Goal: Feedback & Contribution: Submit feedback/report problem

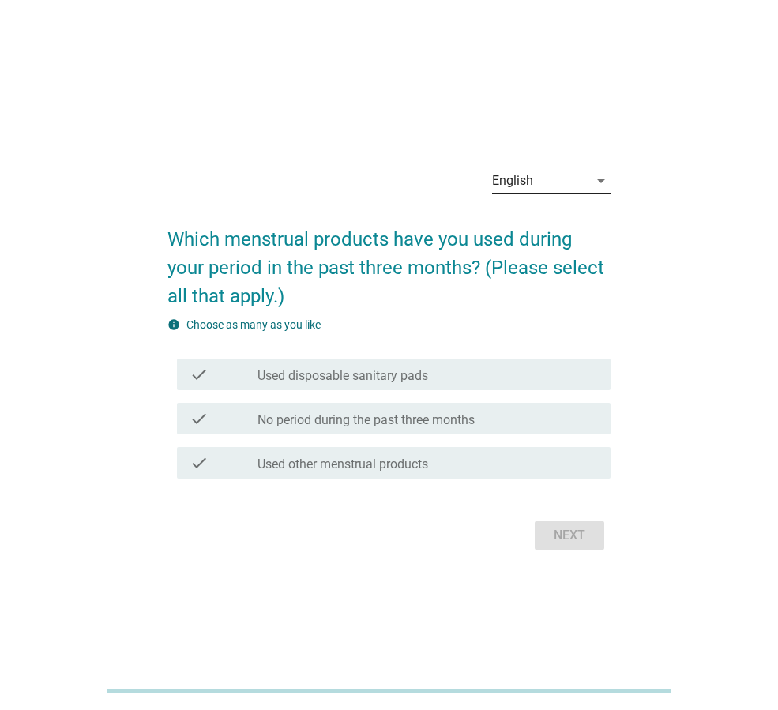
click at [593, 183] on icon "arrow_drop_down" at bounding box center [601, 180] width 19 height 19
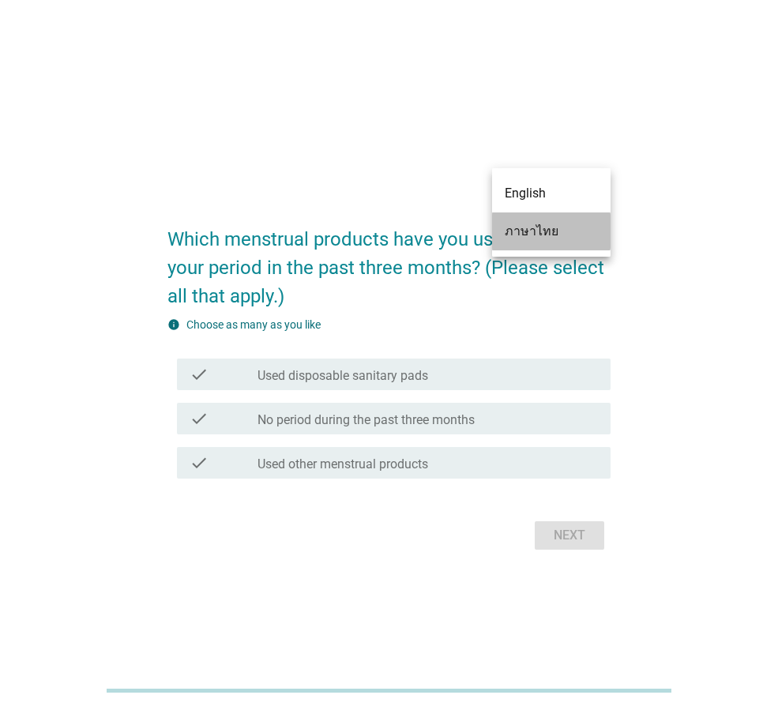
click at [556, 224] on div "ภาษาไทย" at bounding box center [551, 231] width 93 height 19
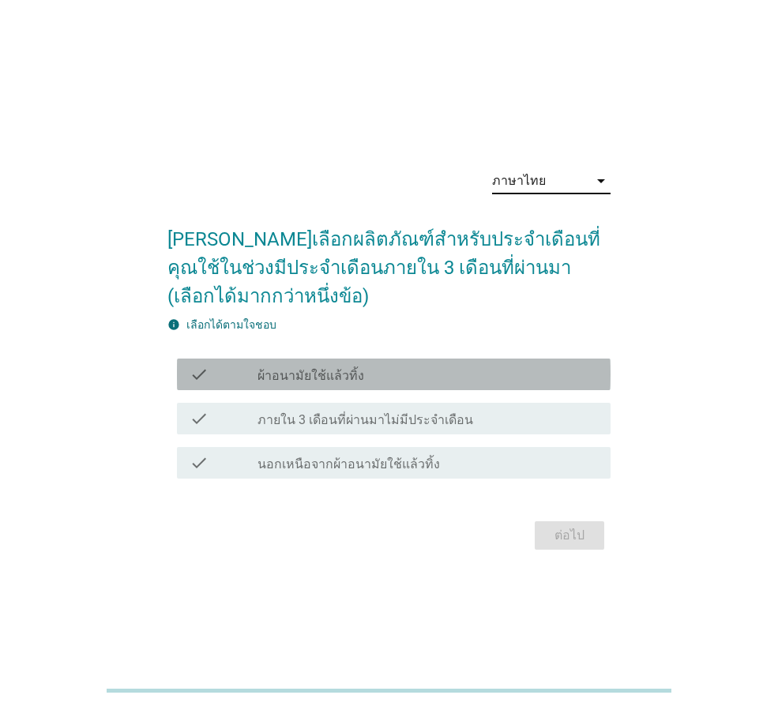
click at [306, 368] on label "ผ้าอนามัยใช้แล้วทิ้ง" at bounding box center [311, 376] width 107 height 16
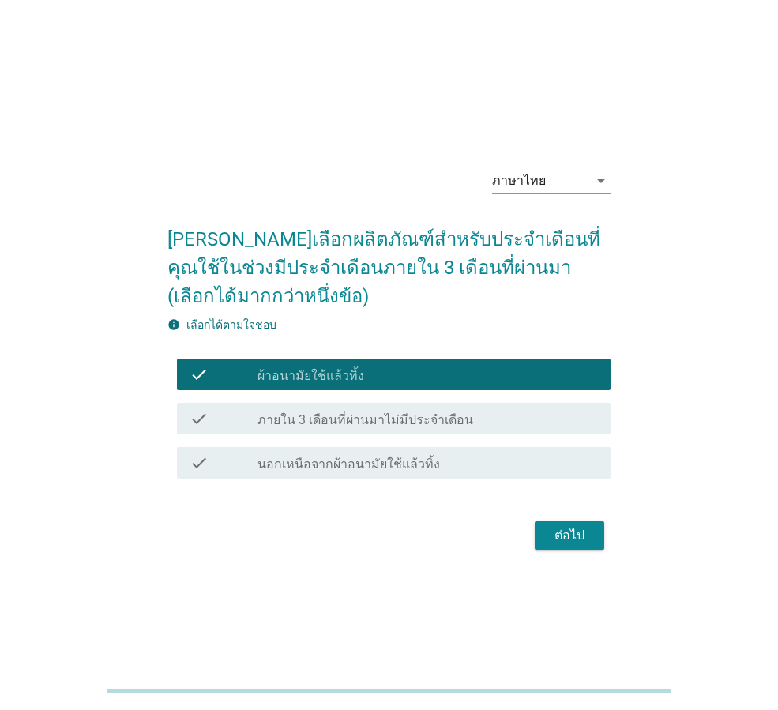
click at [575, 531] on div "ต่อไป" at bounding box center [570, 535] width 44 height 19
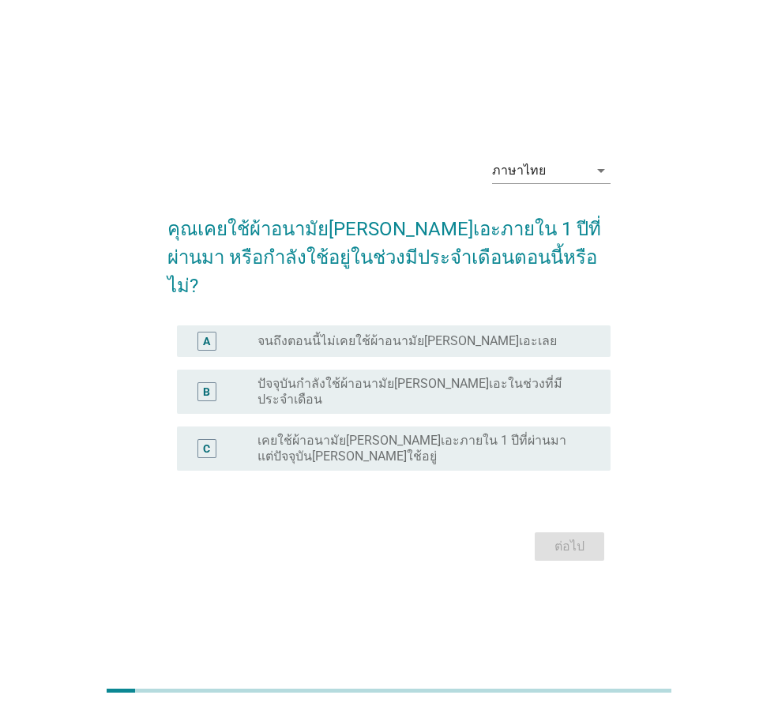
click at [277, 385] on label "ปัจจุบันกำลังใช้ผ้าอนามัย[PERSON_NAME]เอะในช่วงที่มีประจำเดือน" at bounding box center [422, 392] width 328 height 32
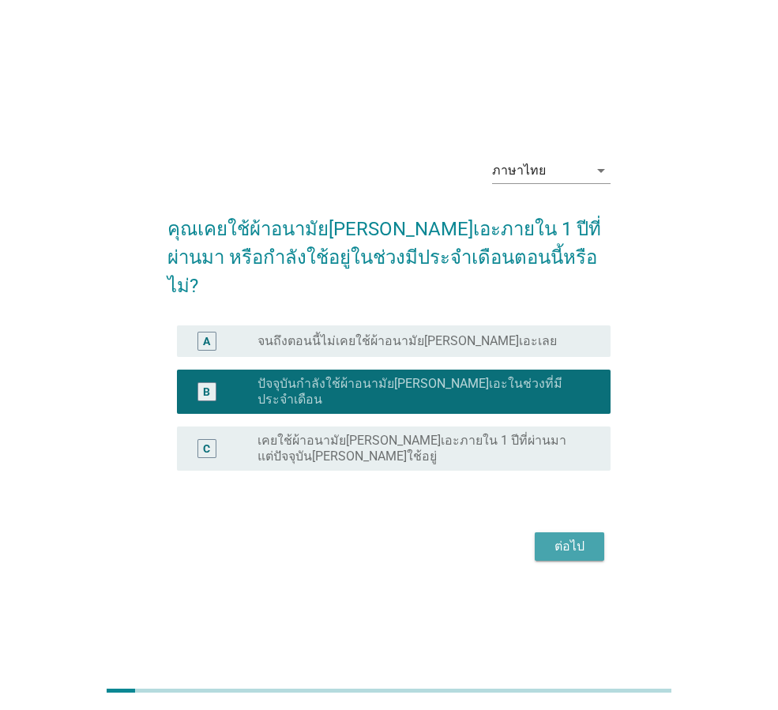
click at [590, 537] on div "ต่อไป" at bounding box center [570, 546] width 44 height 19
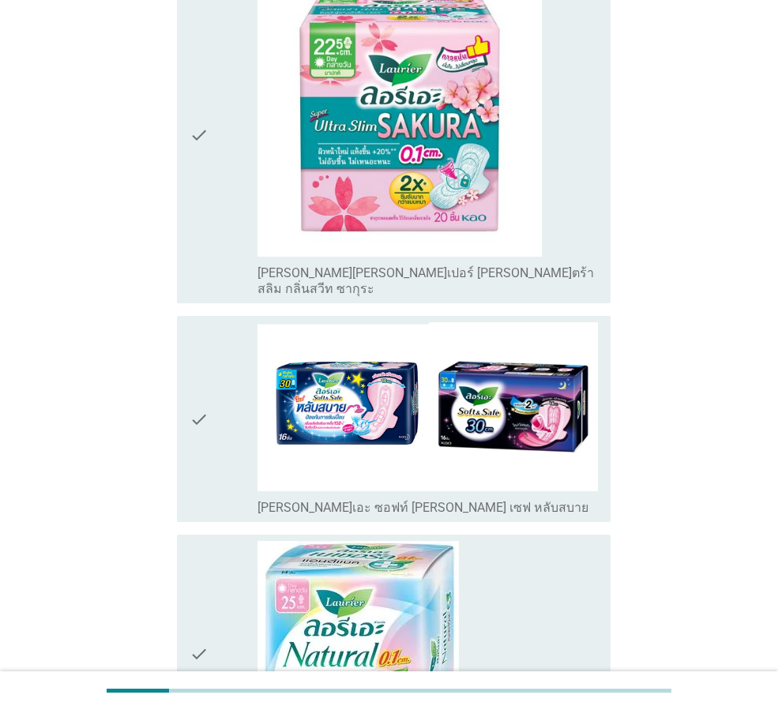
scroll to position [316, 0]
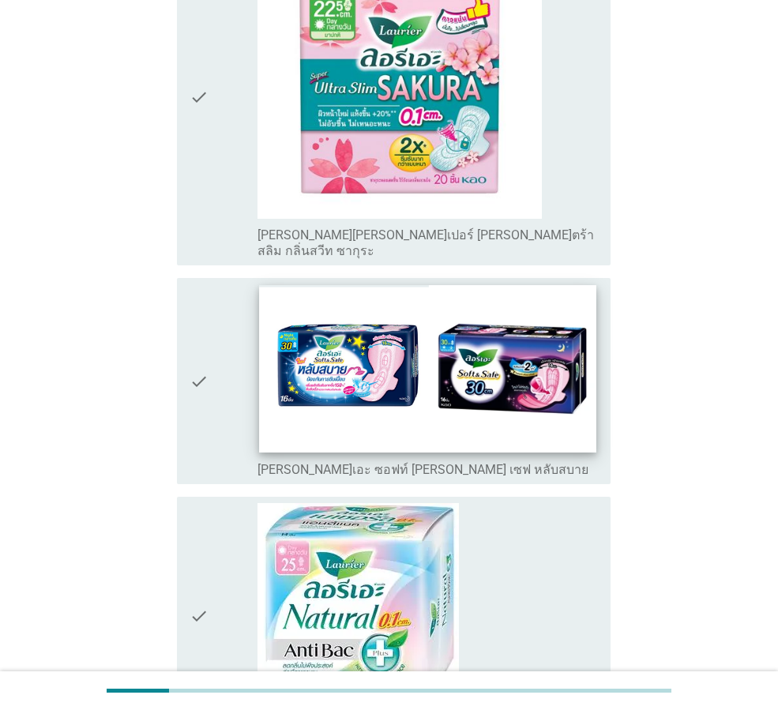
click at [266, 367] on img at bounding box center [427, 369] width 337 height 168
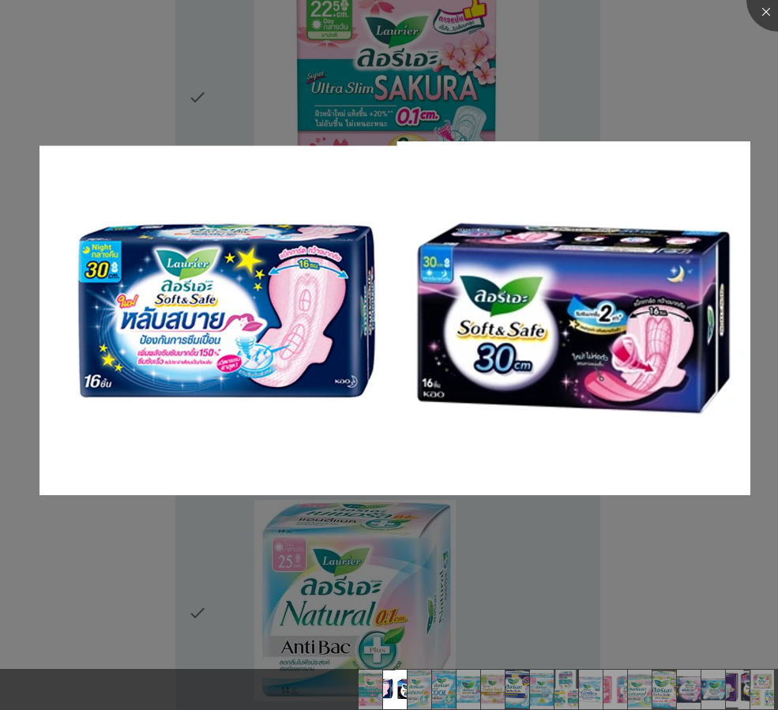
click at [739, 117] on div at bounding box center [389, 355] width 778 height 710
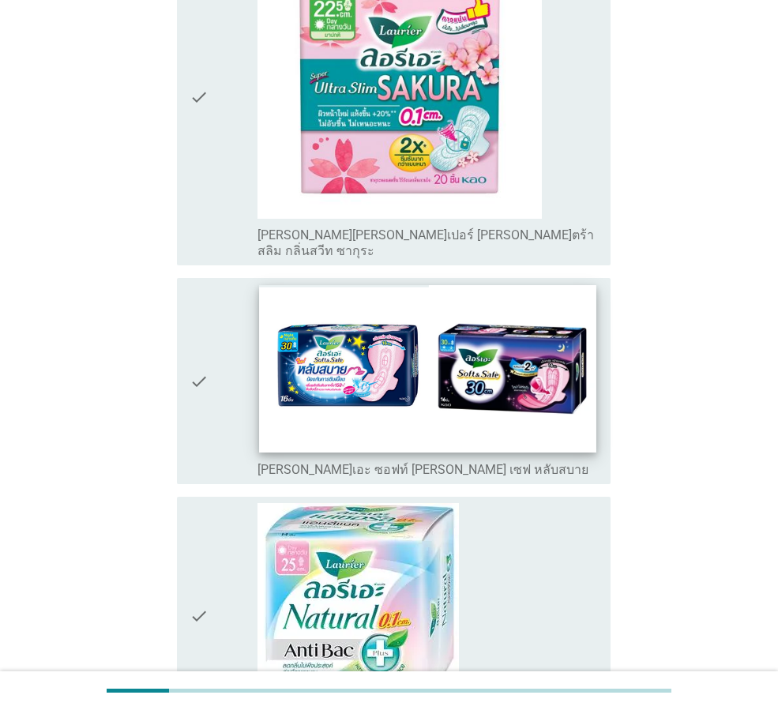
click at [429, 399] on img at bounding box center [427, 369] width 337 height 168
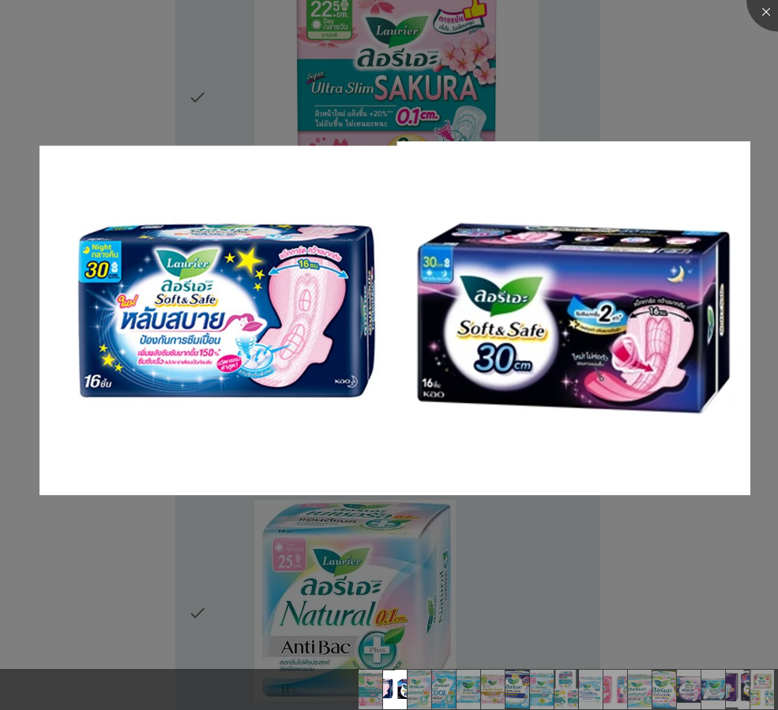
click at [772, 69] on div at bounding box center [389, 355] width 778 height 710
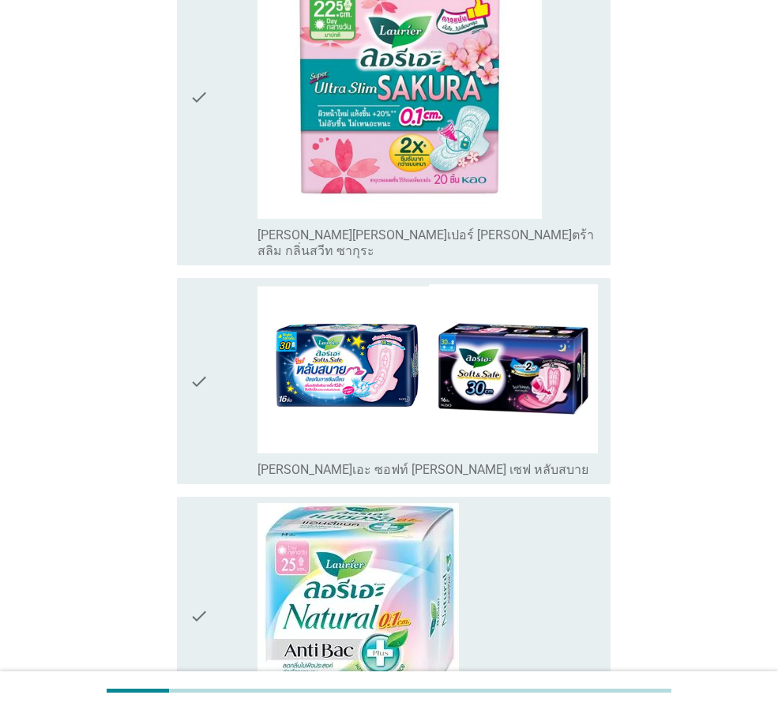
click at [208, 383] on icon "check" at bounding box center [199, 381] width 19 height 194
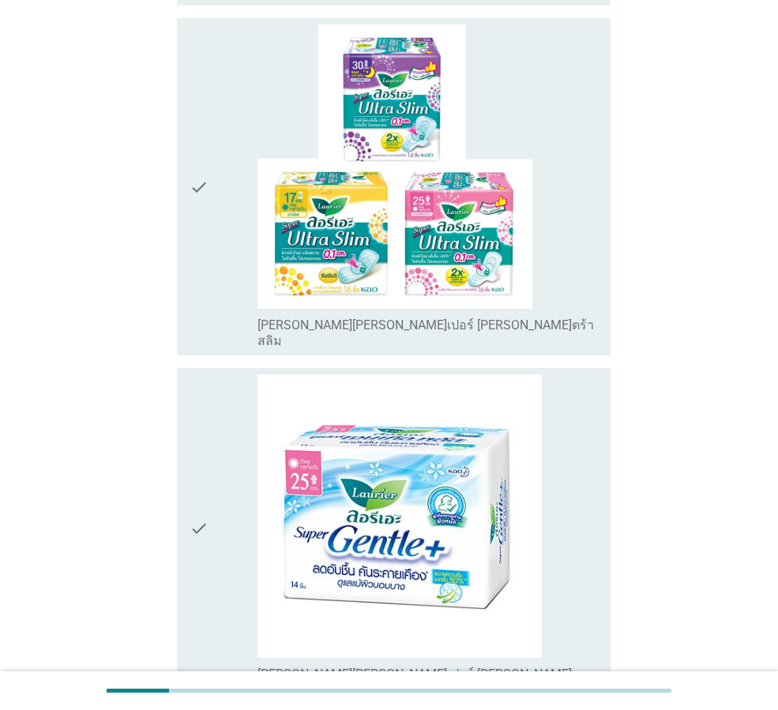
scroll to position [2529, 0]
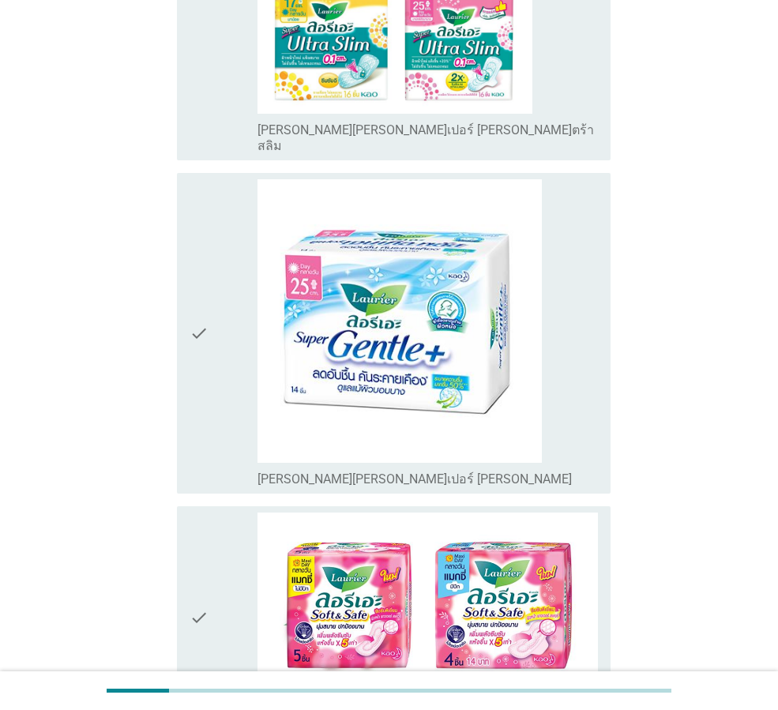
click at [201, 342] on icon "check" at bounding box center [199, 333] width 19 height 309
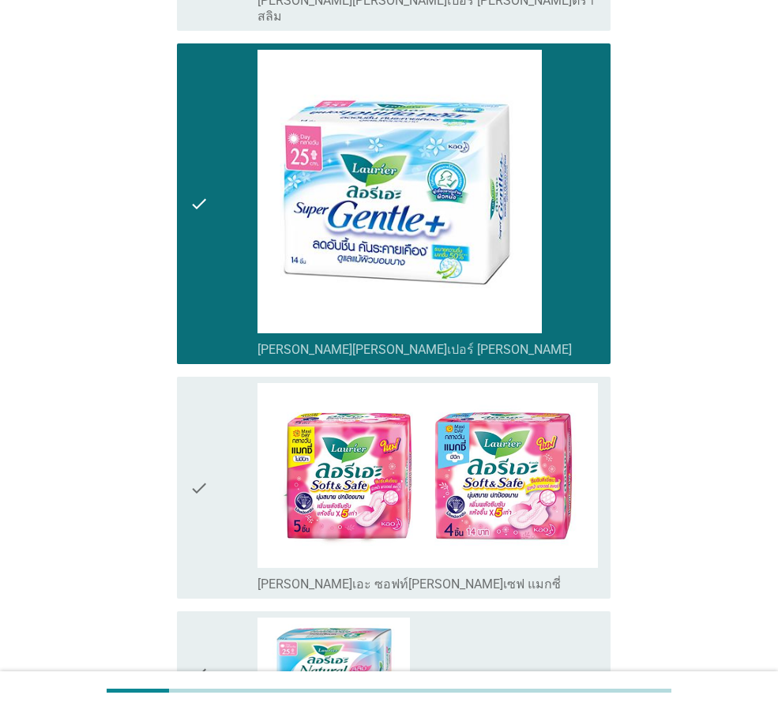
scroll to position [2687, 0]
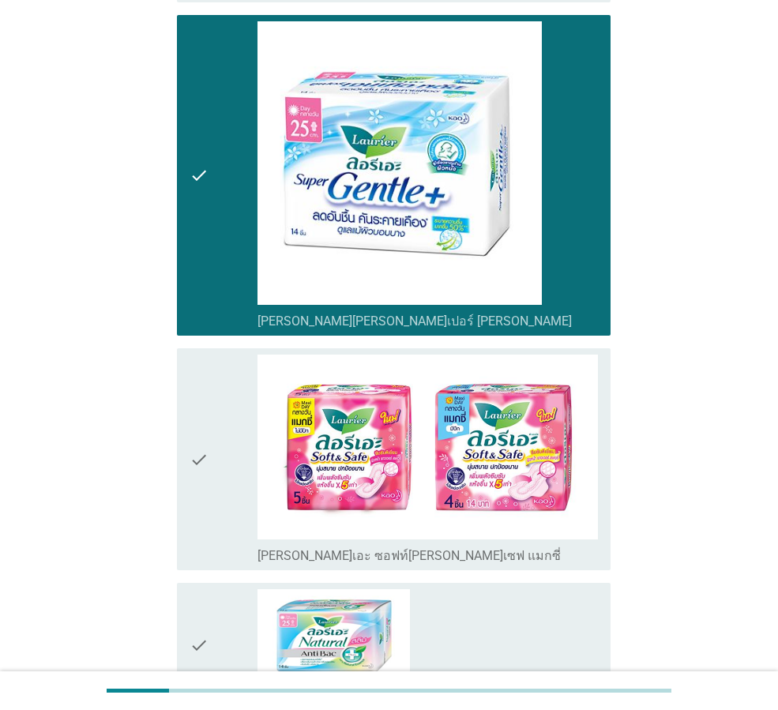
click at [220, 390] on div "check" at bounding box center [224, 459] width 68 height 209
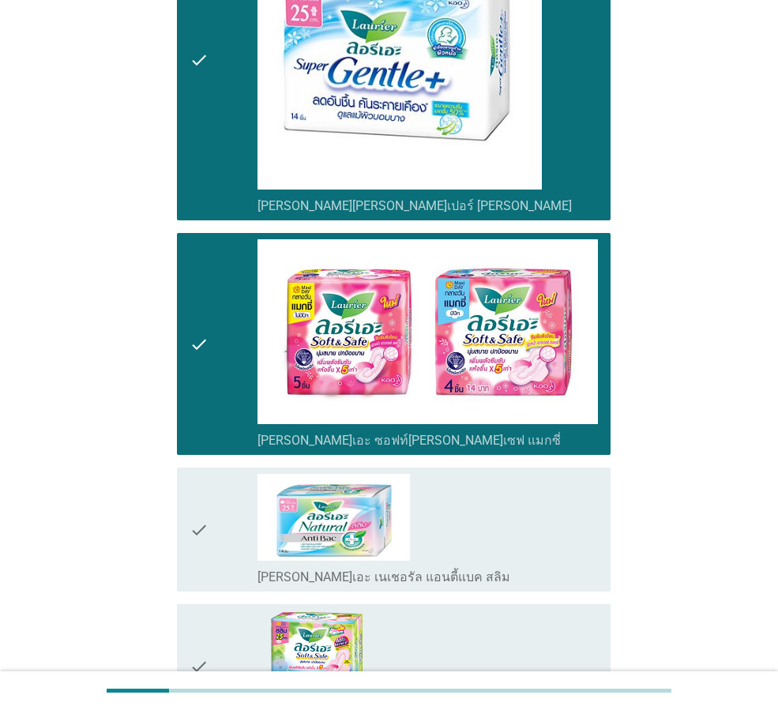
scroll to position [3003, 0]
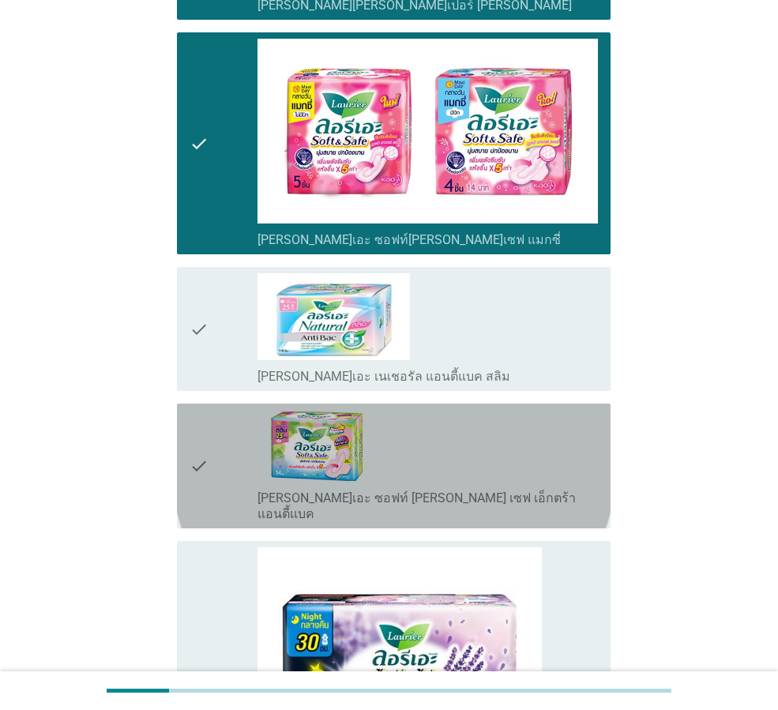
click at [188, 404] on div "check check_box_outline_blank [PERSON_NAME]เอะ ซอฟท์ [PERSON_NAME] เซฟ เอ็กตร้า…" at bounding box center [394, 466] width 434 height 125
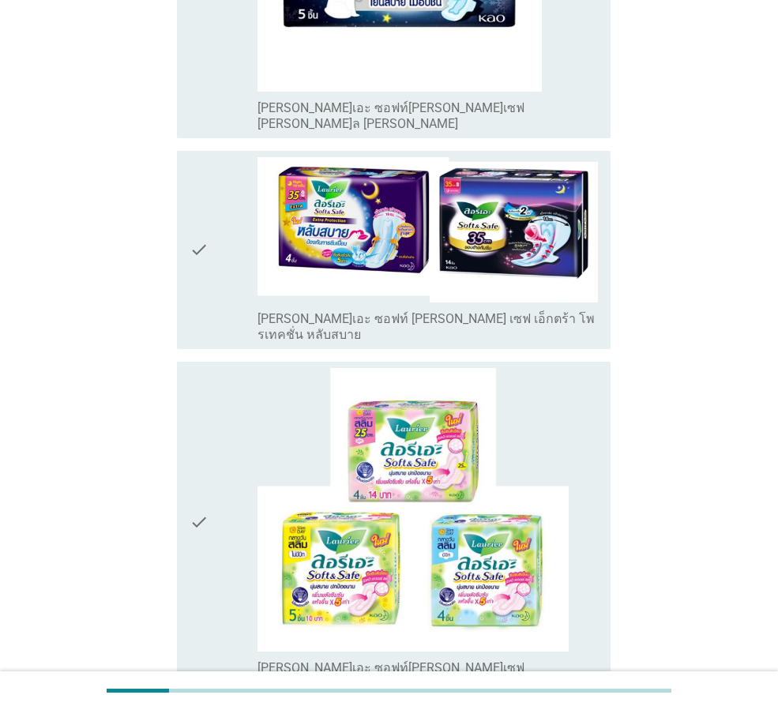
scroll to position [4109, 0]
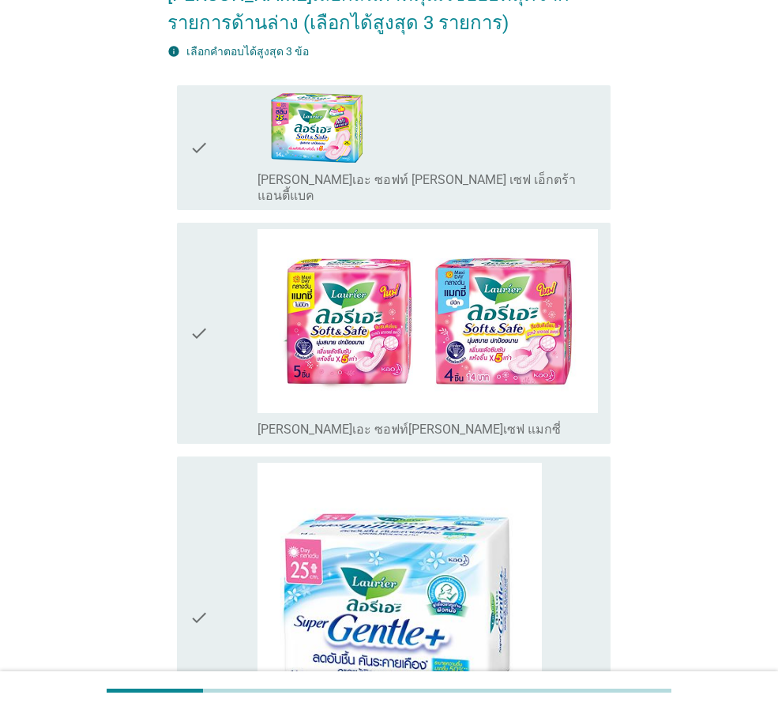
scroll to position [158, 0]
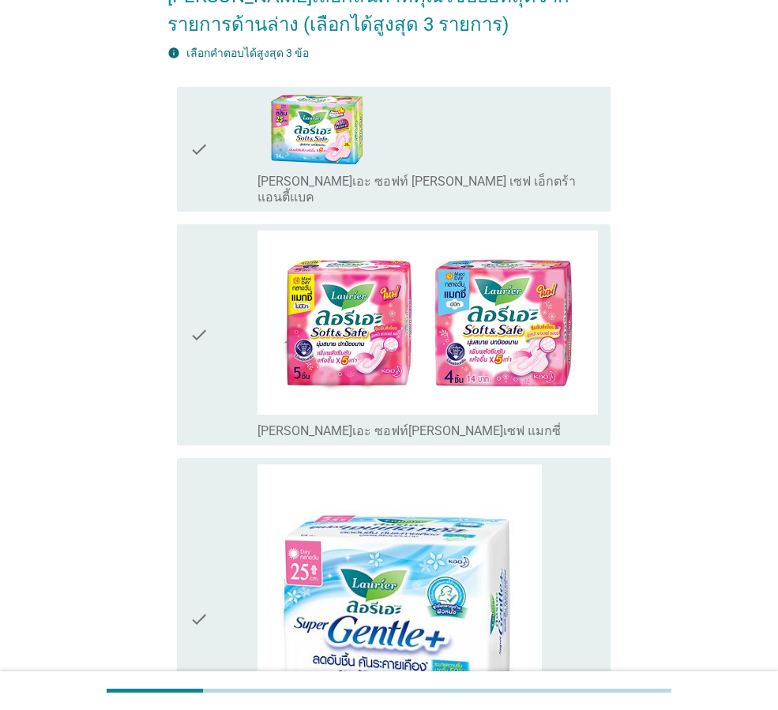
click at [203, 398] on icon "check" at bounding box center [199, 335] width 19 height 209
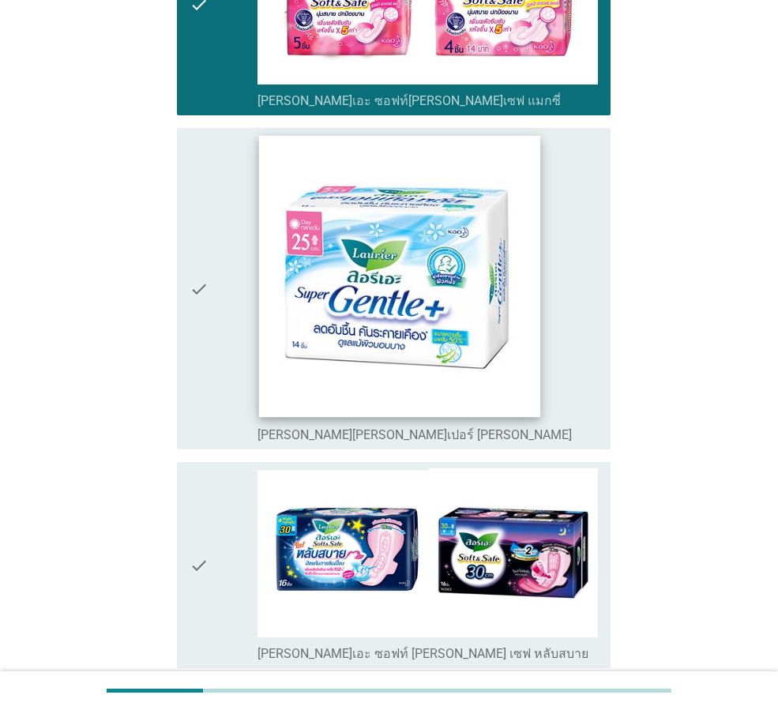
scroll to position [474, 0]
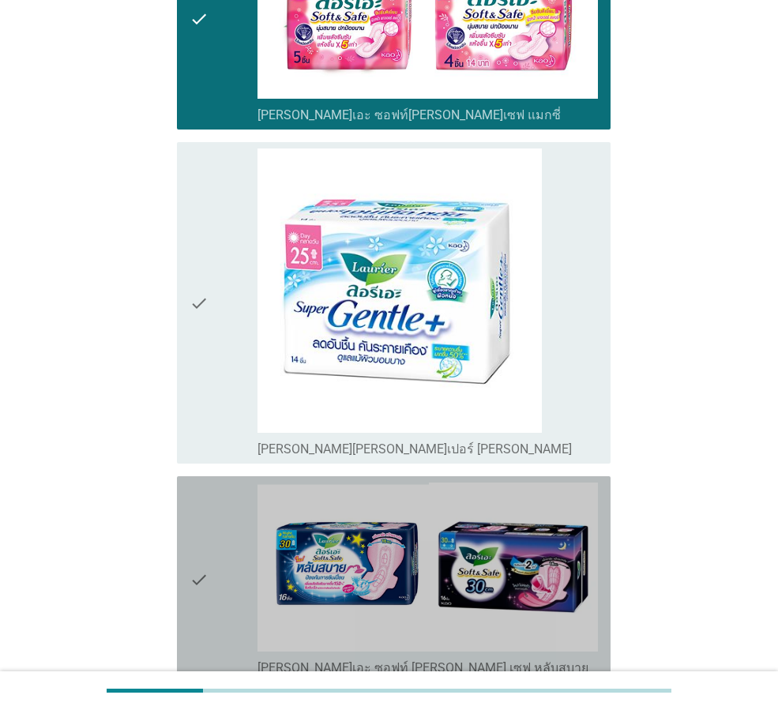
click at [232, 555] on div "check" at bounding box center [224, 580] width 68 height 194
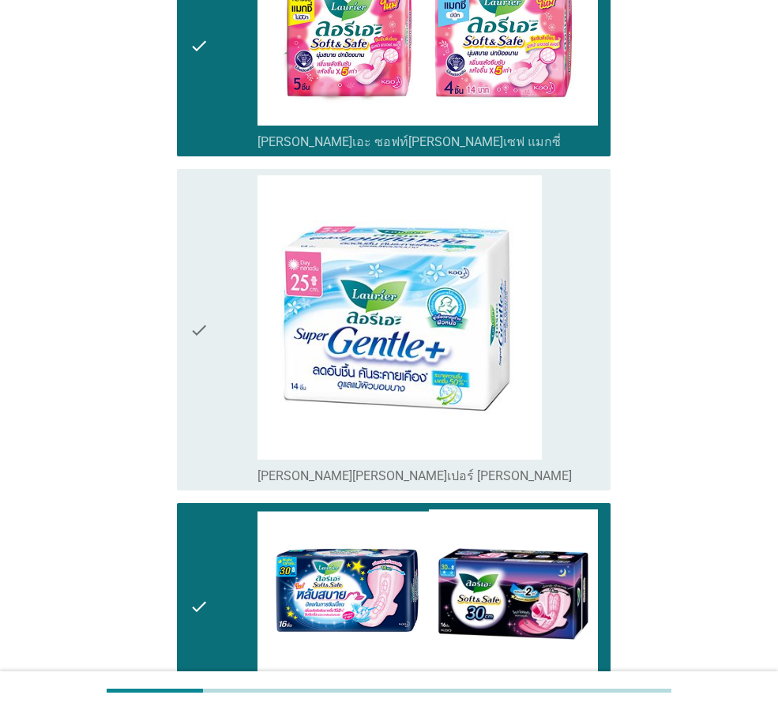
scroll to position [632, 0]
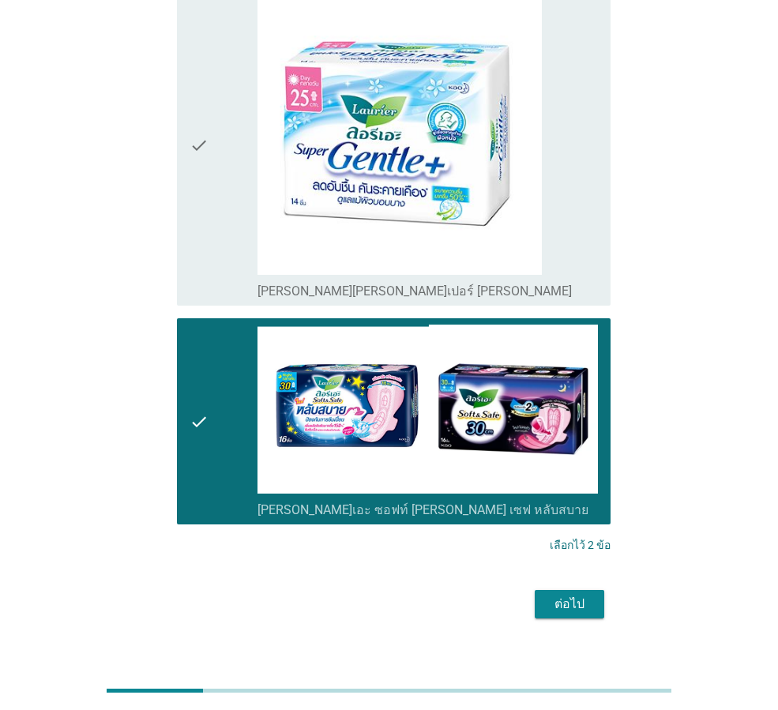
click at [580, 596] on div "ต่อไป" at bounding box center [570, 604] width 44 height 19
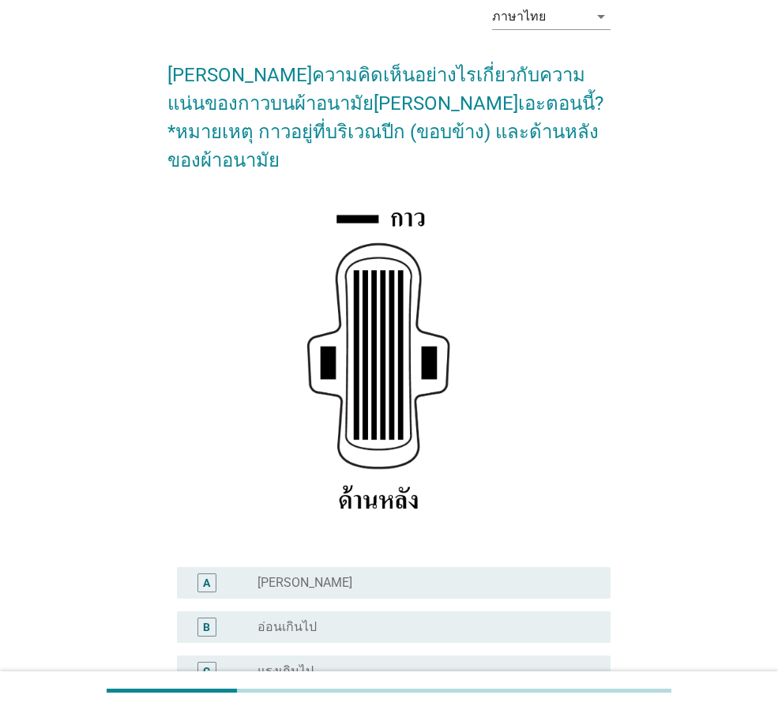
scroll to position [158, 0]
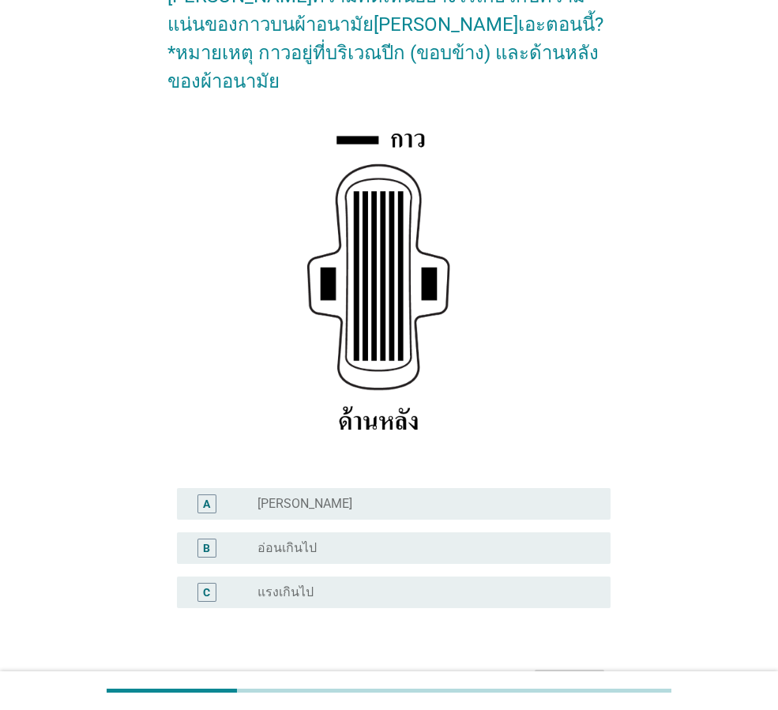
click at [322, 540] on div "radio_button_unchecked อ่อนเกินไป" at bounding box center [422, 548] width 328 height 16
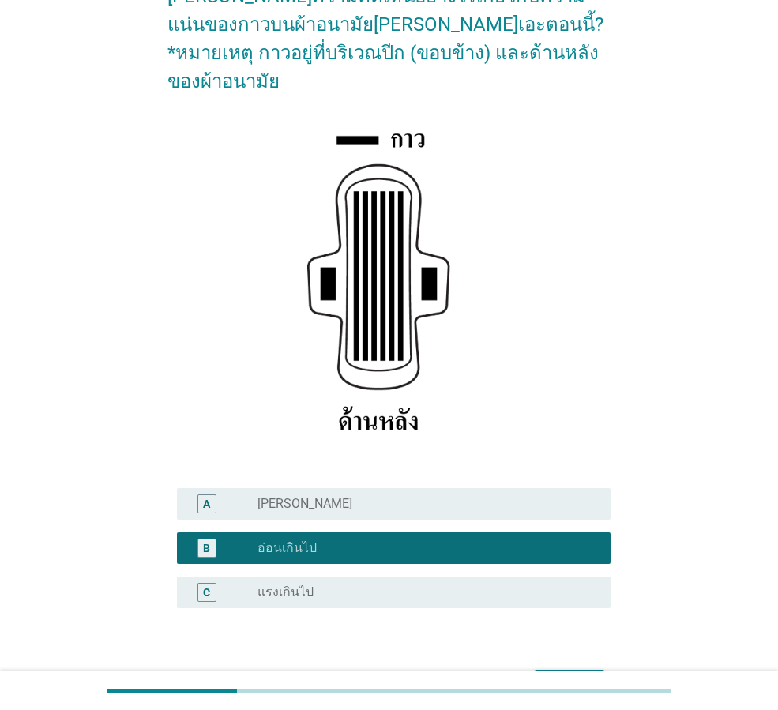
click at [582, 675] on div "ต่อไป" at bounding box center [570, 684] width 44 height 19
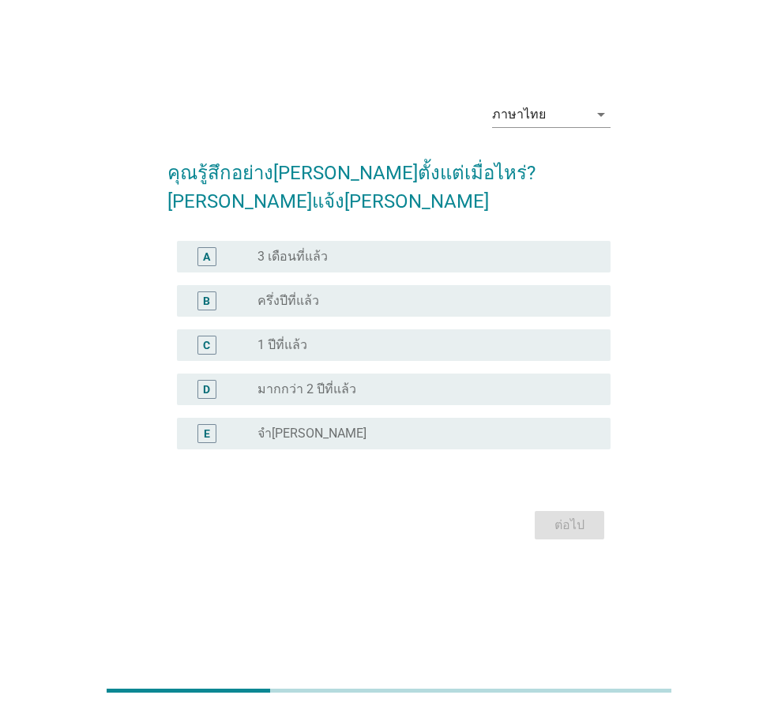
scroll to position [0, 0]
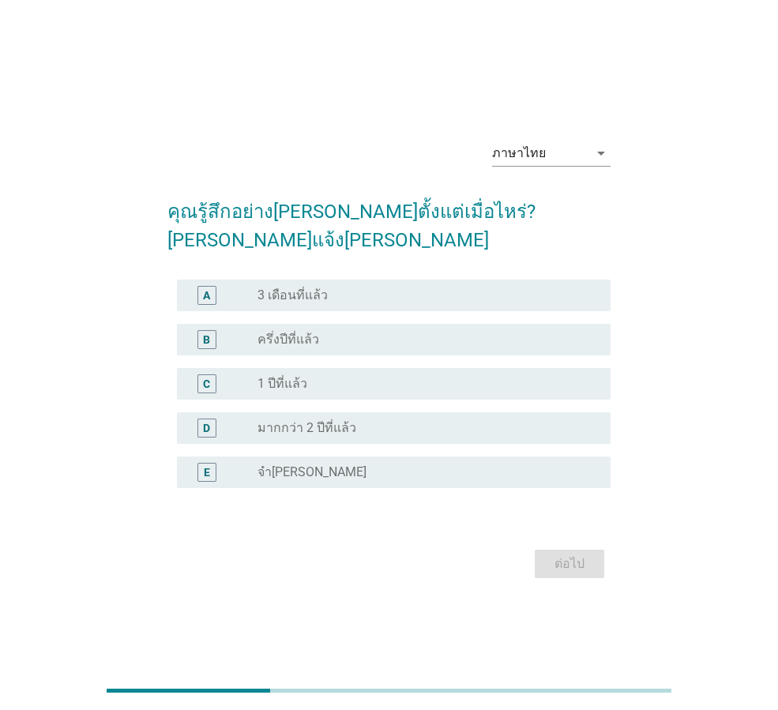
click at [320, 288] on label "3 เดือนที่แล้ว" at bounding box center [293, 296] width 70 height 16
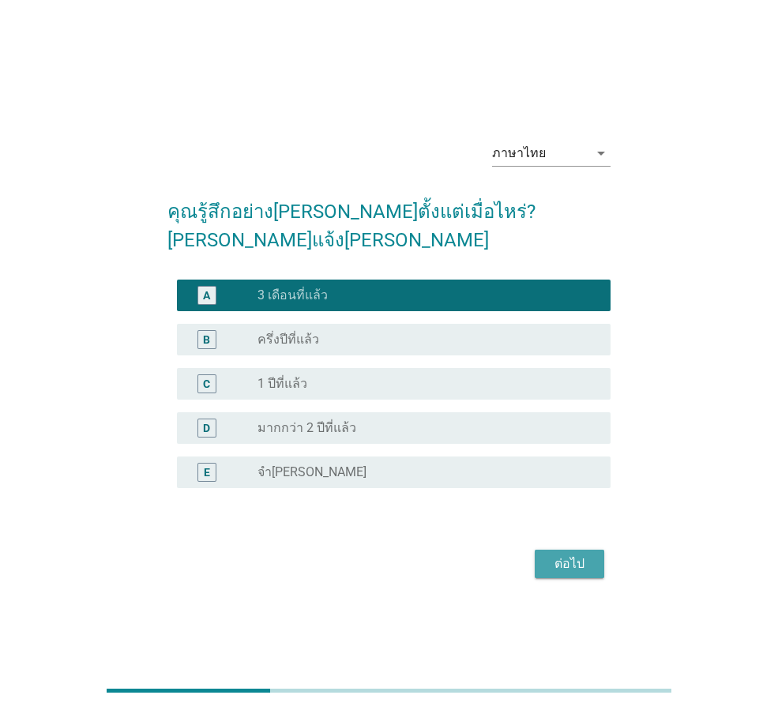
click at [570, 556] on div "ต่อไป" at bounding box center [570, 564] width 44 height 19
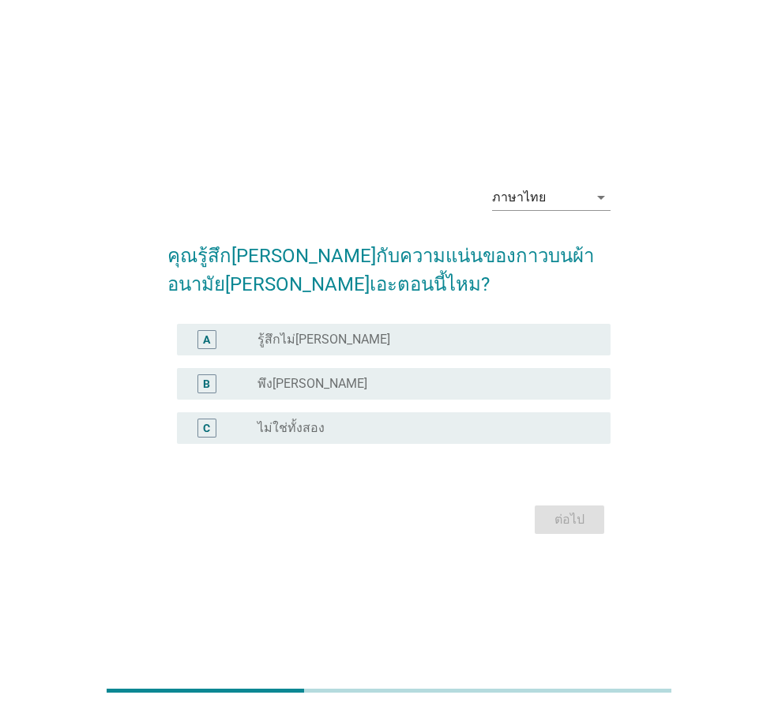
click at [320, 439] on div "C radio_button_unchecked ไม่ใช่ทั้งสอง" at bounding box center [394, 428] width 434 height 32
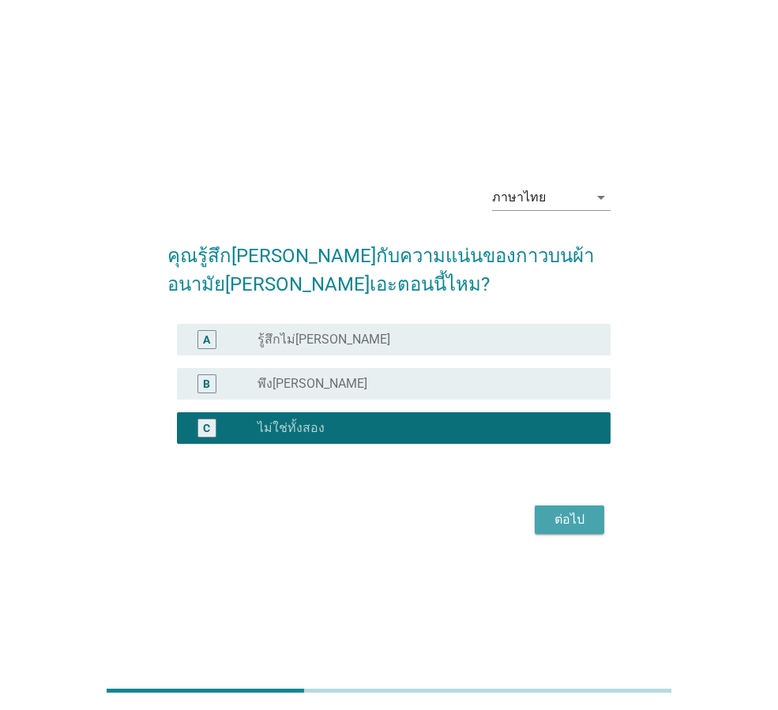
click at [593, 526] on button "ต่อไป" at bounding box center [570, 520] width 70 height 28
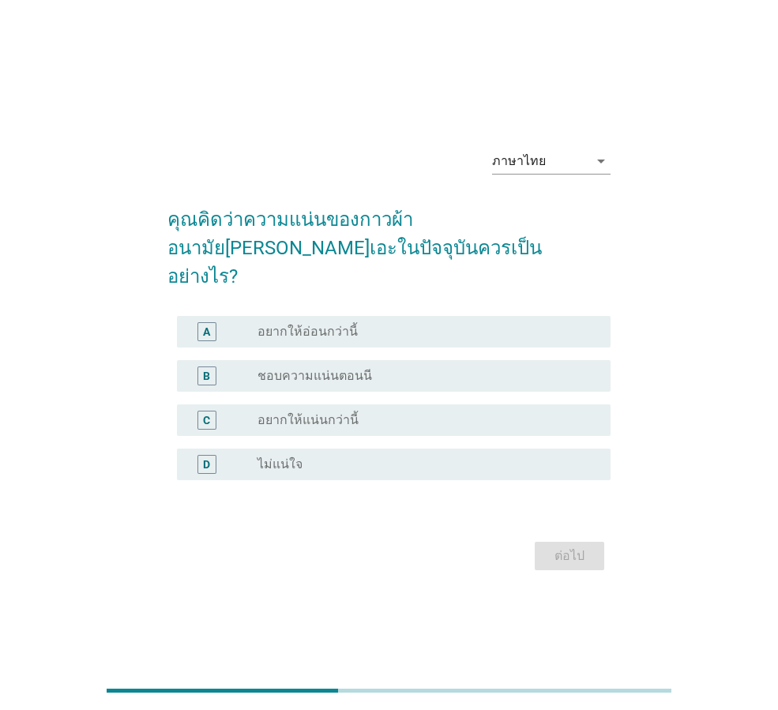
click at [246, 411] on div "C" at bounding box center [224, 420] width 68 height 19
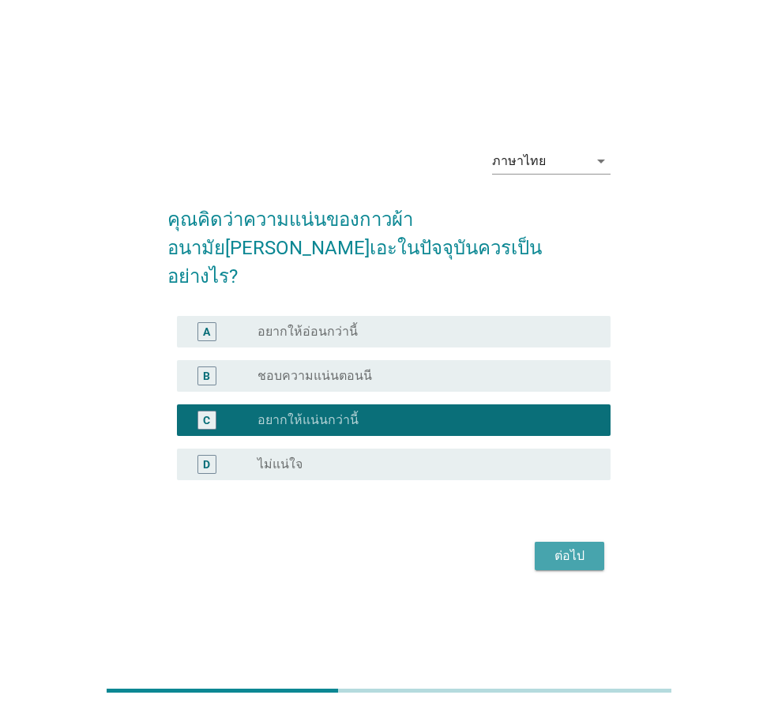
click at [589, 547] on div "ต่อไป" at bounding box center [570, 556] width 44 height 19
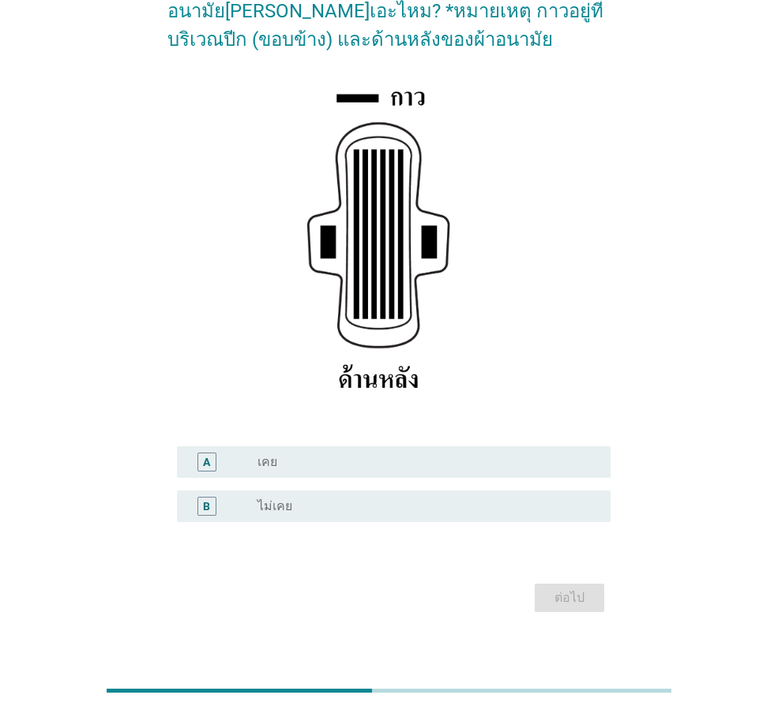
scroll to position [186, 0]
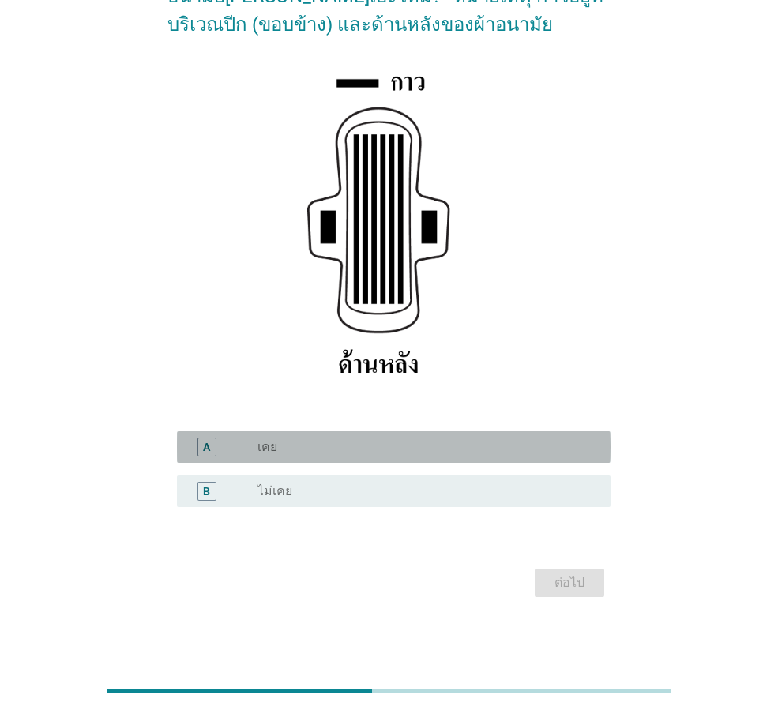
click at [281, 456] on div "radio_button_unchecked เคย" at bounding box center [428, 447] width 341 height 19
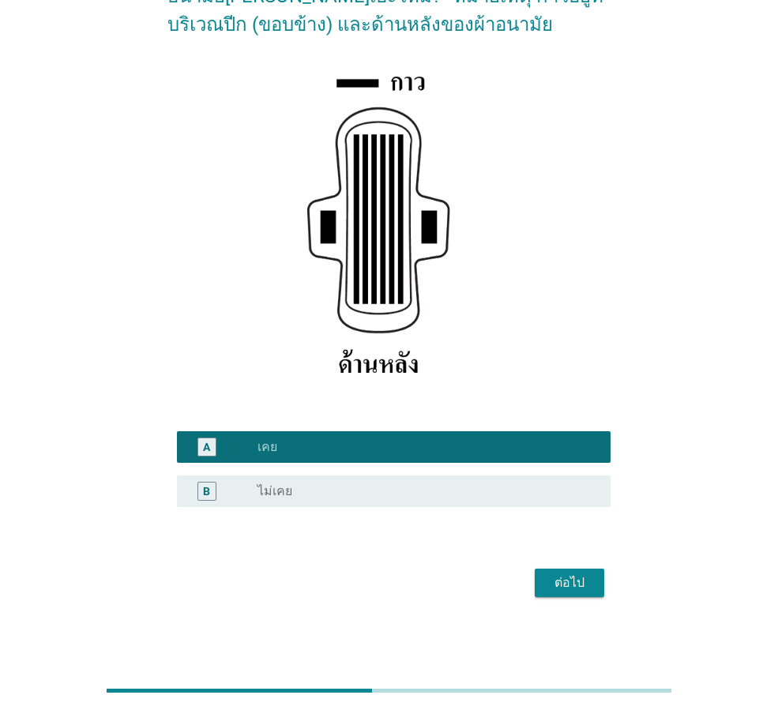
click at [561, 581] on div "ต่อไป" at bounding box center [570, 583] width 44 height 19
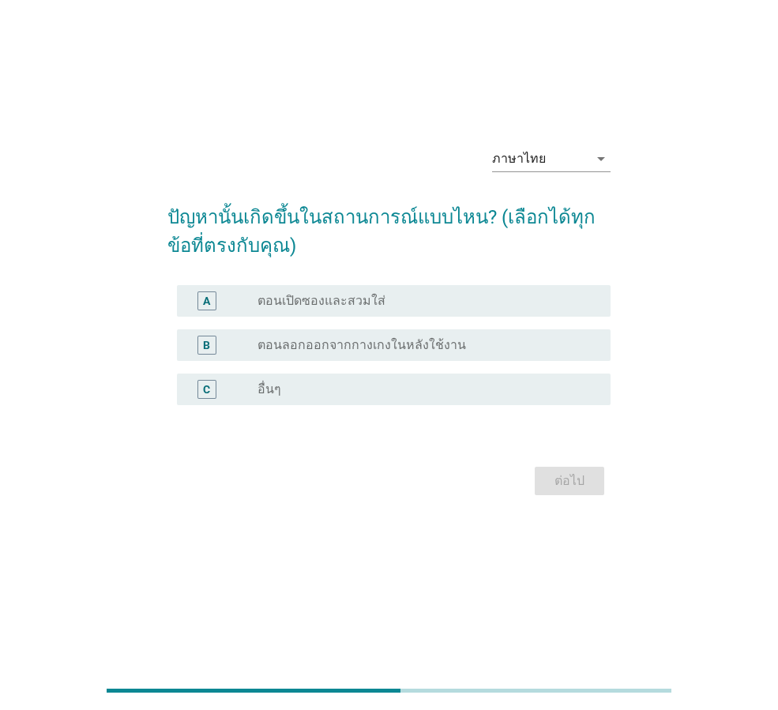
scroll to position [0, 0]
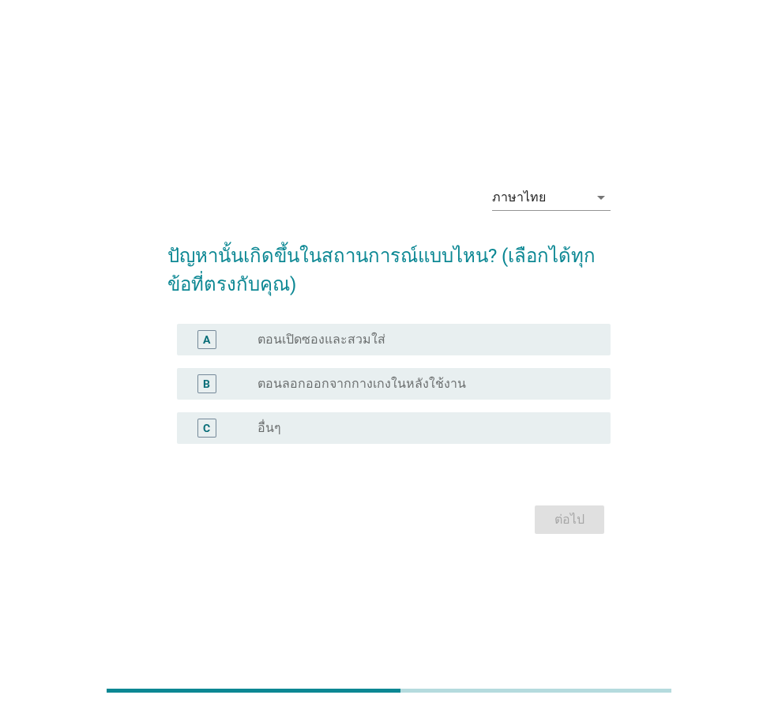
click at [274, 346] on label "ตอนเปิดซองและสวมใส่" at bounding box center [322, 340] width 128 height 16
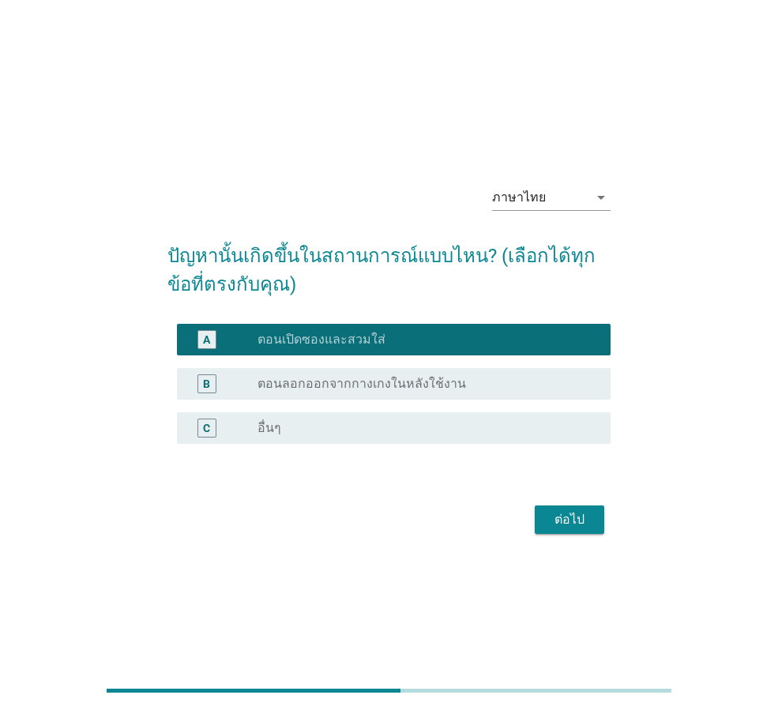
click at [558, 525] on div "ต่อไป" at bounding box center [570, 519] width 44 height 19
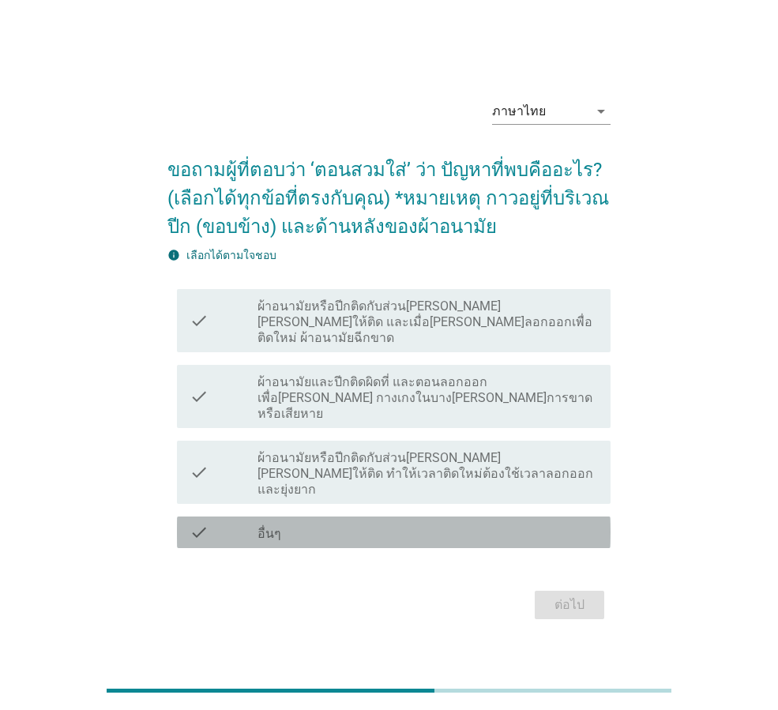
click at [255, 523] on div "check check_box_outline_blank อื่นๆ" at bounding box center [394, 533] width 434 height 32
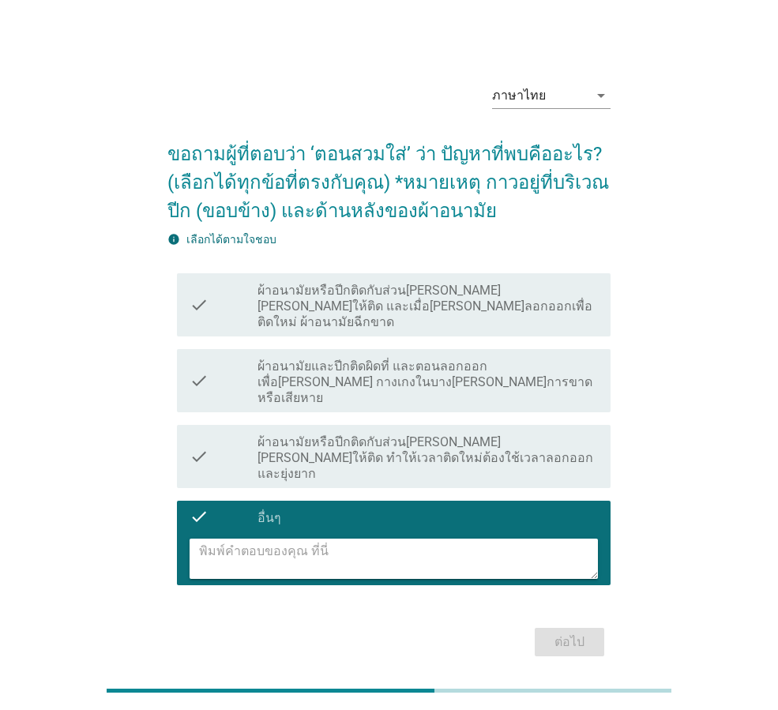
click at [255, 539] on textarea at bounding box center [398, 559] width 399 height 40
type textarea "กาวด้านข้างติด[PERSON_NAME]อยู่"
click at [551, 633] on div "ต่อไป" at bounding box center [570, 642] width 44 height 19
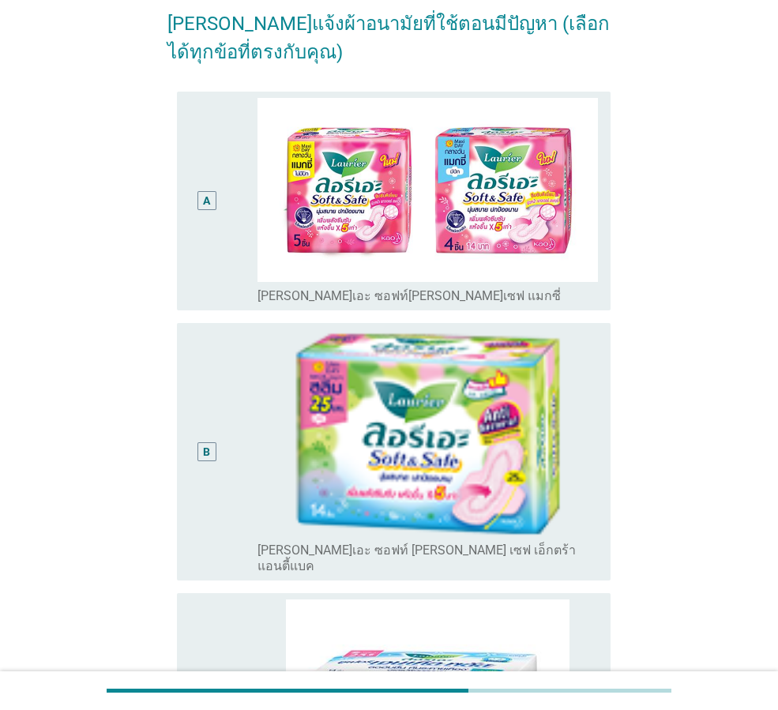
scroll to position [158, 0]
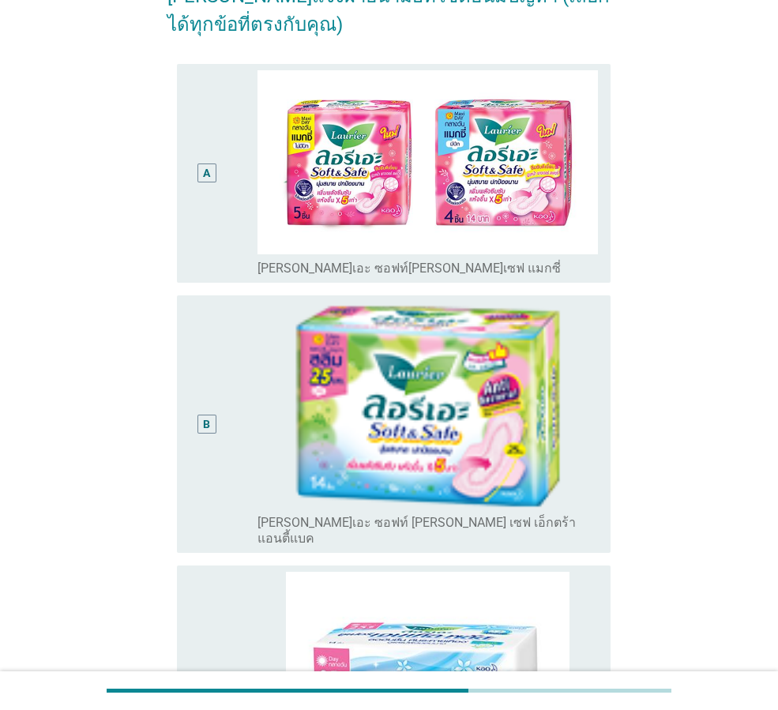
click at [217, 269] on div "A" at bounding box center [207, 173] width 34 height 207
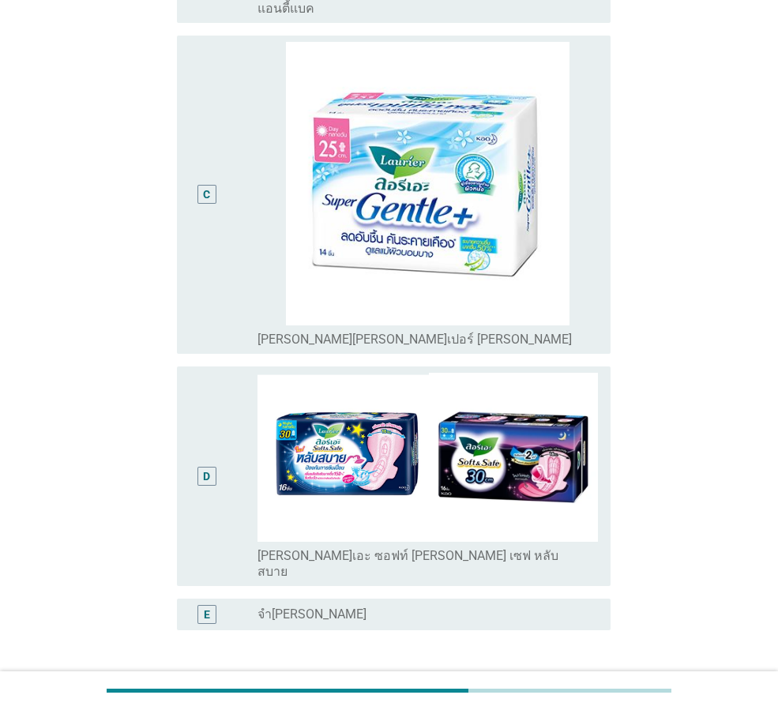
scroll to position [711, 0]
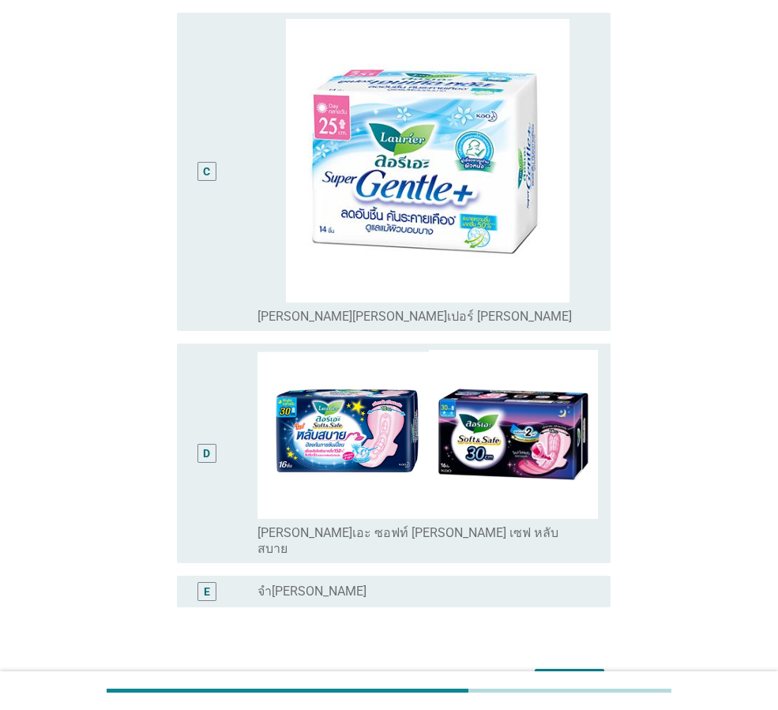
click at [216, 461] on div "D" at bounding box center [207, 453] width 34 height 207
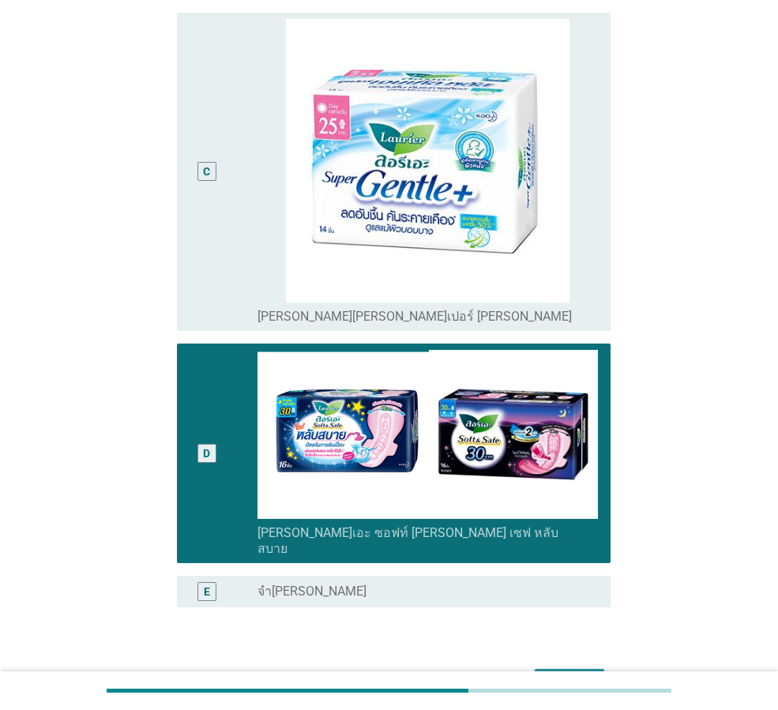
click at [566, 669] on button "ต่อไป" at bounding box center [570, 683] width 70 height 28
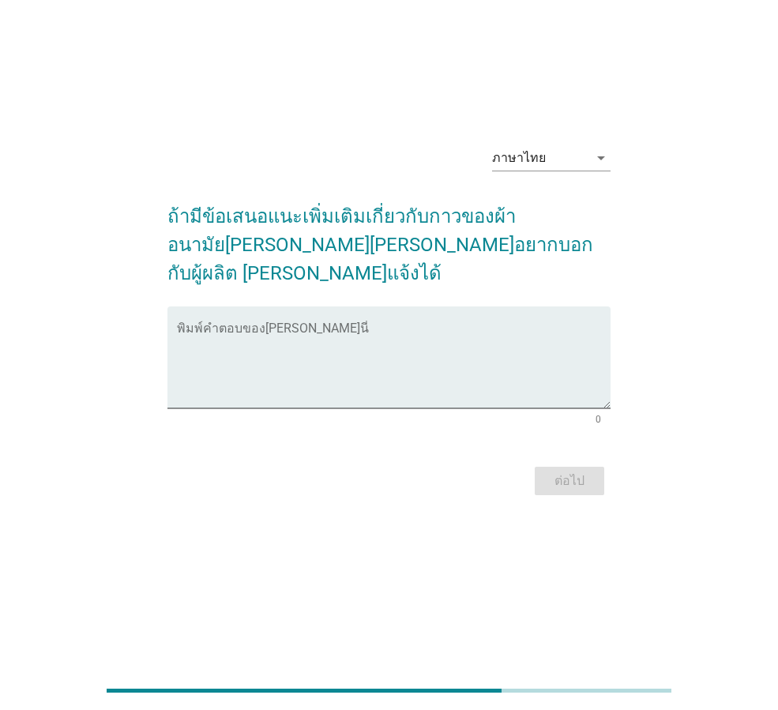
scroll to position [0, 0]
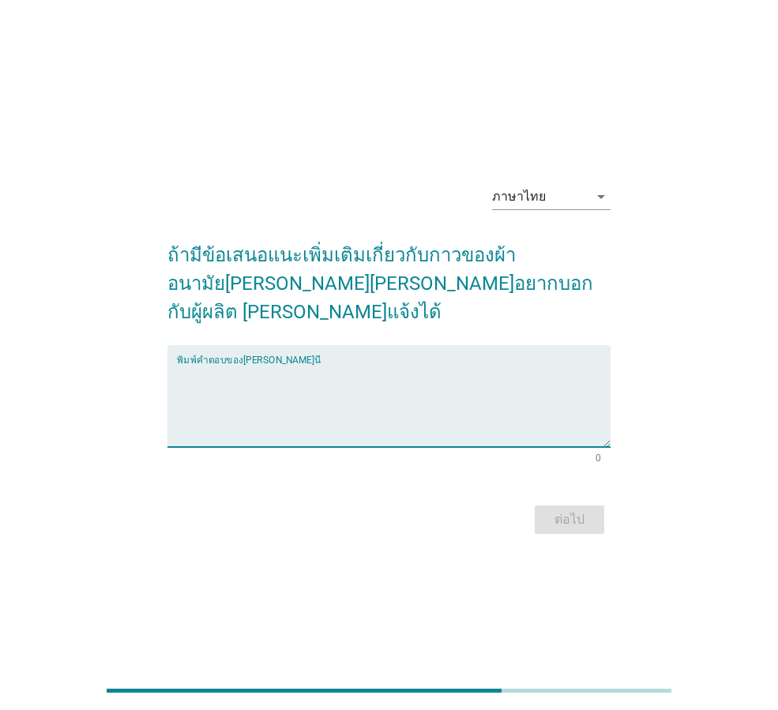
click at [233, 388] on textarea "พิมพ์คำตอบของคุณ ที่นี่" at bounding box center [394, 405] width 434 height 83
type textarea "อยากให้กาวด้านข้างติดแน่นกว่าเดิม"
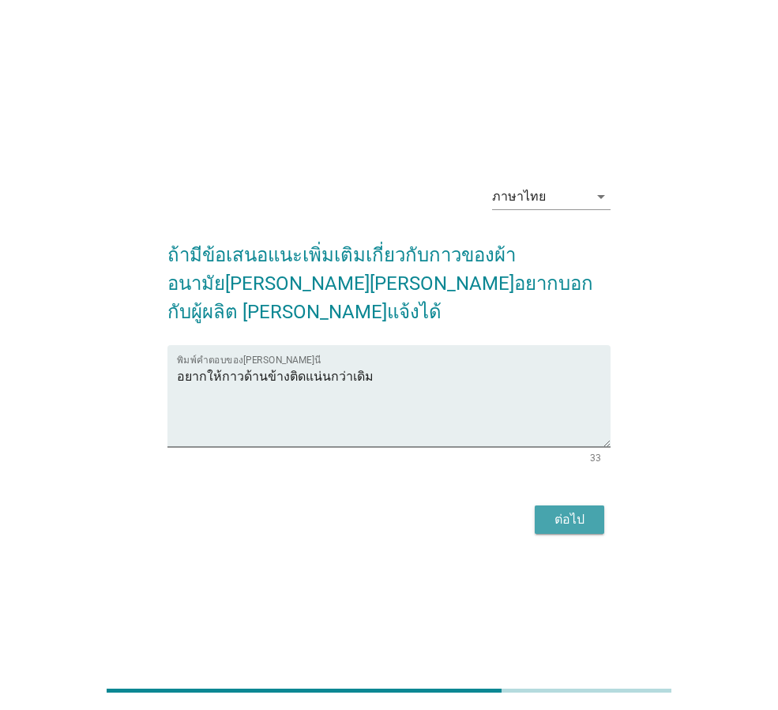
click at [574, 511] on div "ต่อไป" at bounding box center [570, 519] width 44 height 19
